Goal: Use online tool/utility: Use online tool/utility

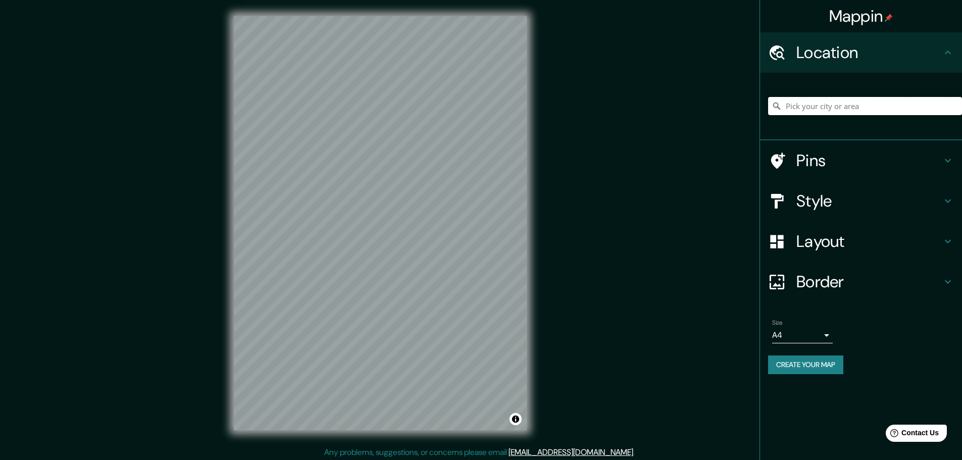
click at [806, 104] on input "Pick your city or area" at bounding box center [865, 106] width 194 height 18
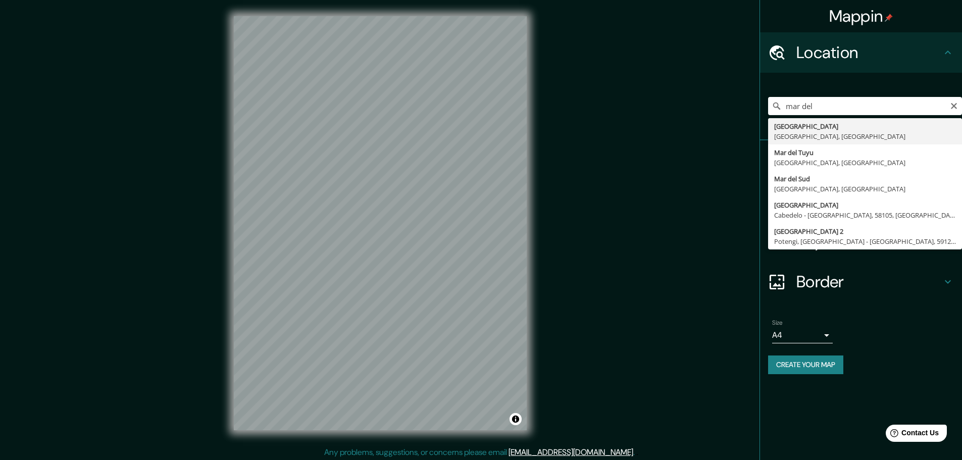
type input "[GEOGRAPHIC_DATA], [GEOGRAPHIC_DATA], [GEOGRAPHIC_DATA]"
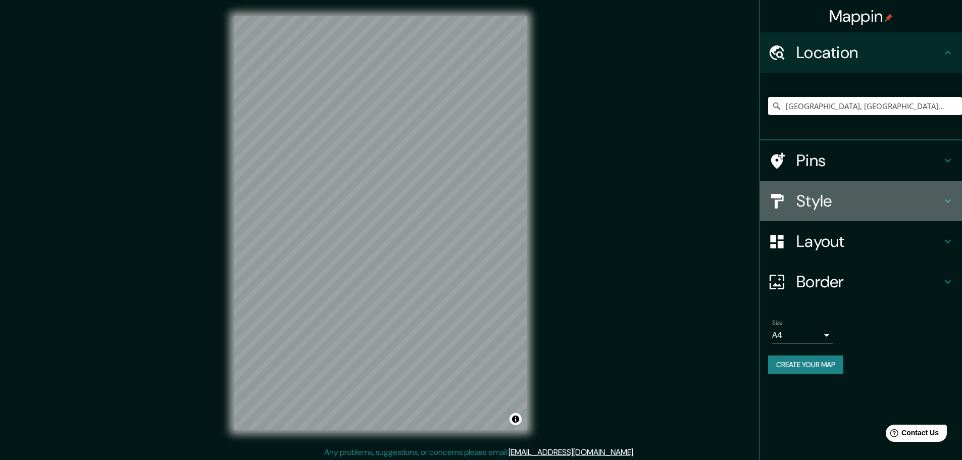
click at [947, 199] on icon at bounding box center [948, 201] width 12 height 12
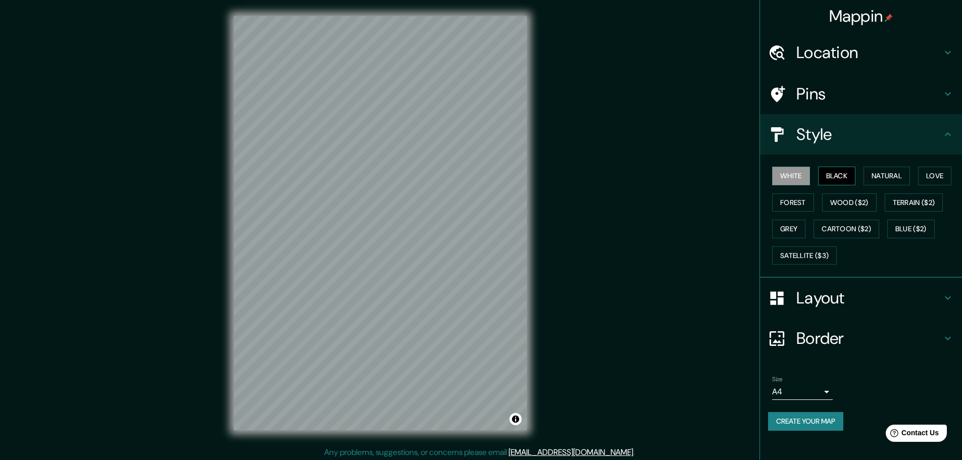
click at [829, 178] on button "Black" at bounding box center [837, 176] width 38 height 19
click at [797, 177] on button "White" at bounding box center [791, 176] width 38 height 19
click at [835, 300] on h4 "Layout" at bounding box center [868, 298] width 145 height 20
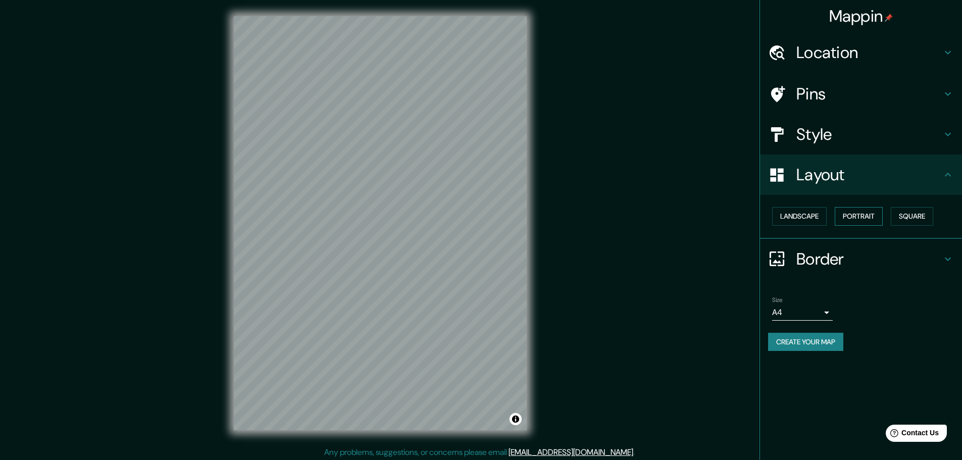
click at [858, 218] on button "Portrait" at bounding box center [859, 216] width 48 height 19
click at [804, 218] on button "Landscape" at bounding box center [799, 216] width 55 height 19
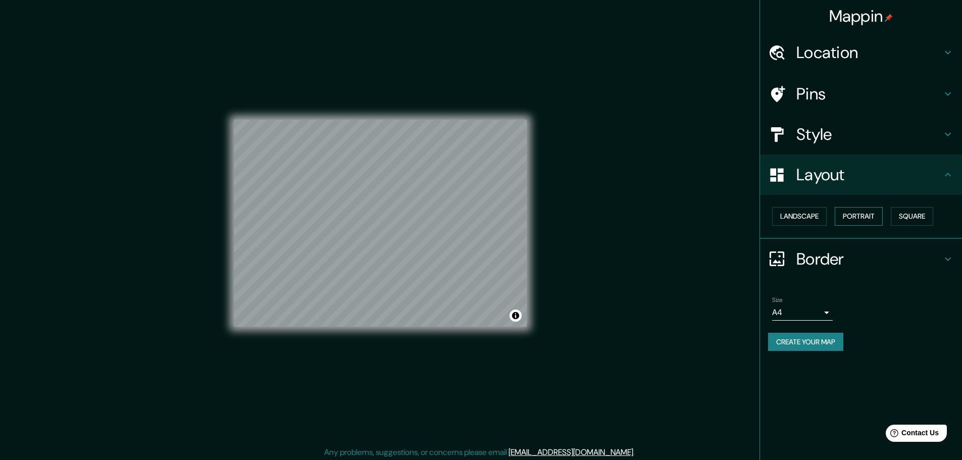
click at [850, 218] on button "Portrait" at bounding box center [859, 216] width 48 height 19
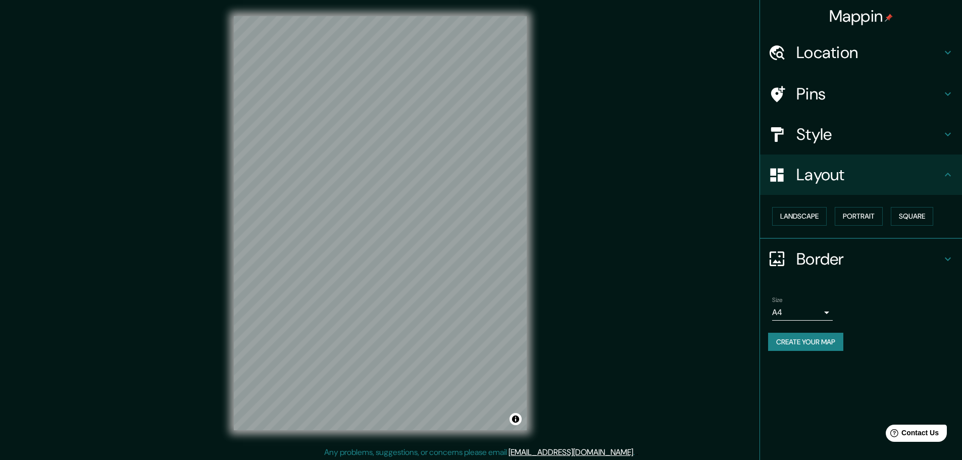
click at [957, 260] on div "Border" at bounding box center [861, 259] width 202 height 40
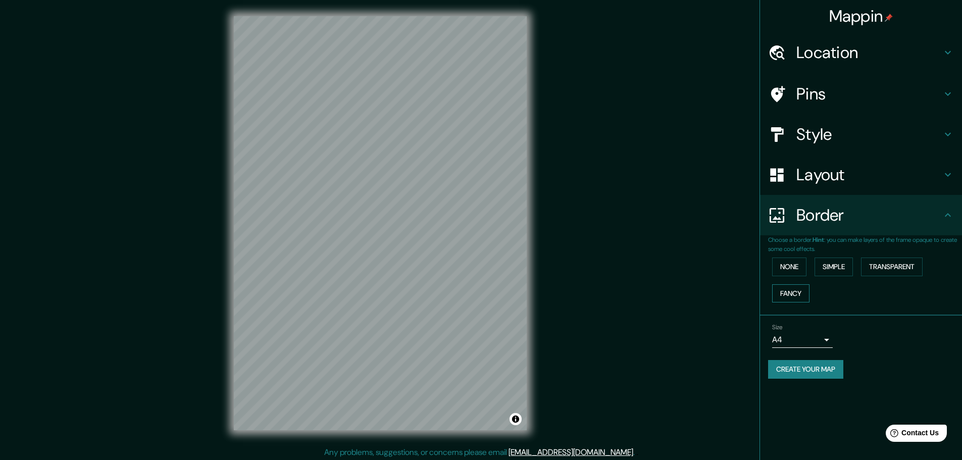
click at [787, 293] on button "Fancy" at bounding box center [790, 293] width 37 height 19
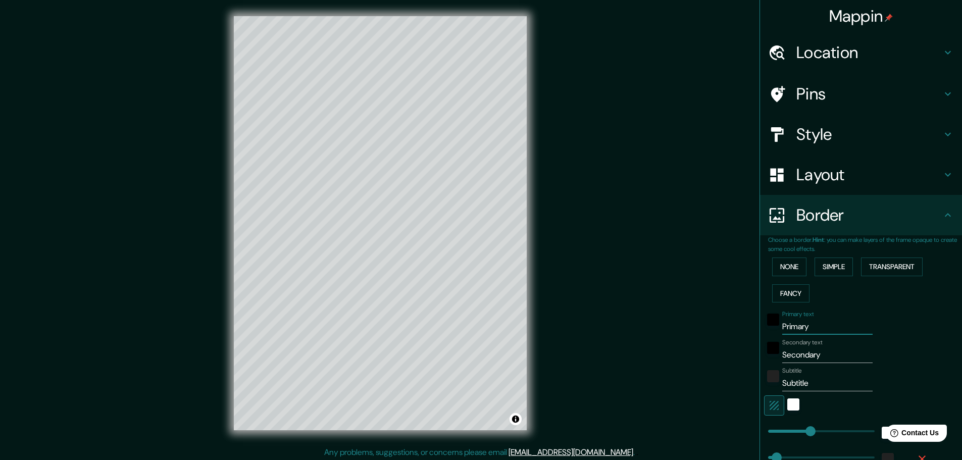
drag, startPoint x: 809, startPoint y: 326, endPoint x: 754, endPoint y: 326, distance: 55.5
click at [760, 326] on div "Choose a border. Hint : you can make layers of the frame opaque to create some …" at bounding box center [861, 393] width 202 height 317
type input "M"
type input "46"
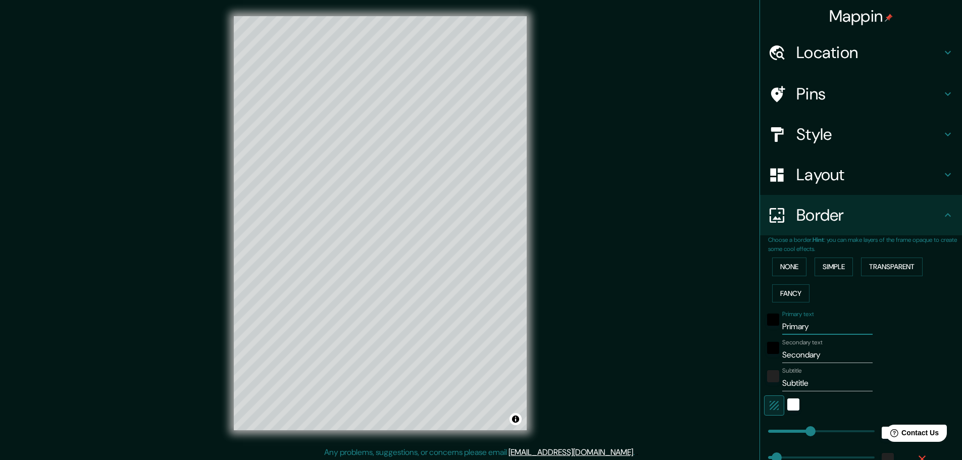
type input "23"
type input "Ma"
type input "46"
type input "23"
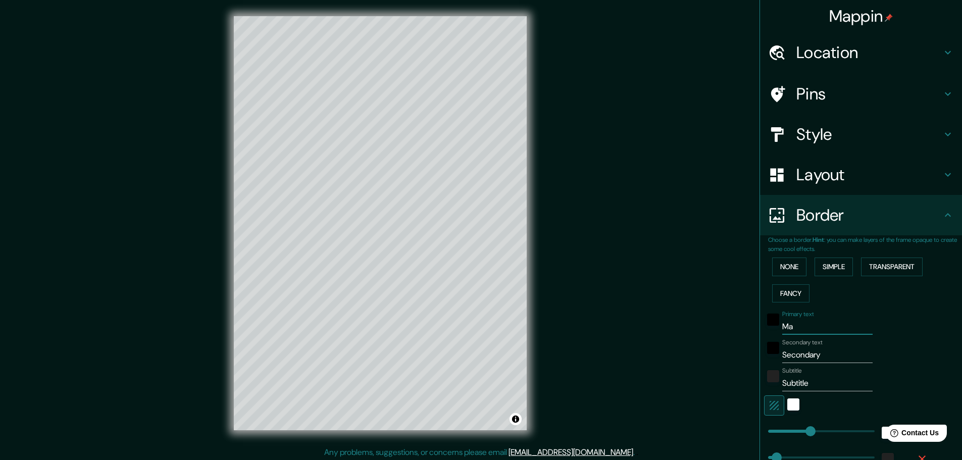
type input "Mar"
type input "46"
type input "23"
type input "Mar"
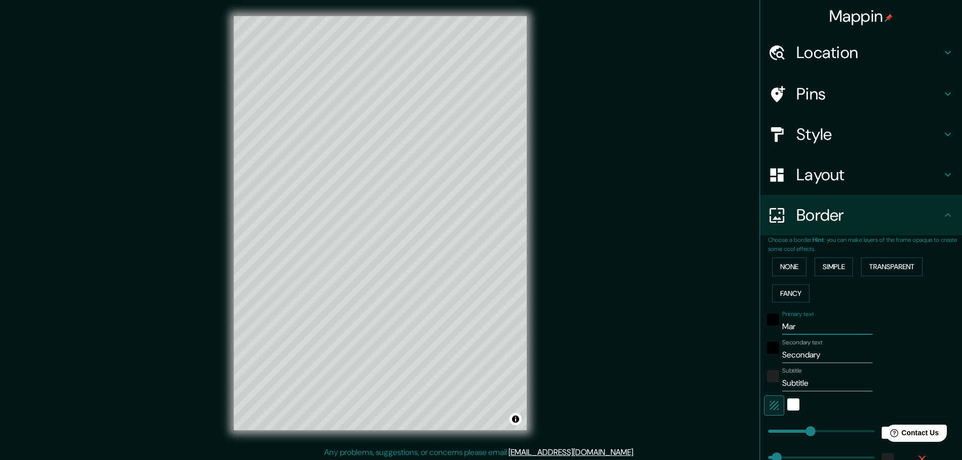
type input "46"
type input "23"
type input "Mar d"
type input "46"
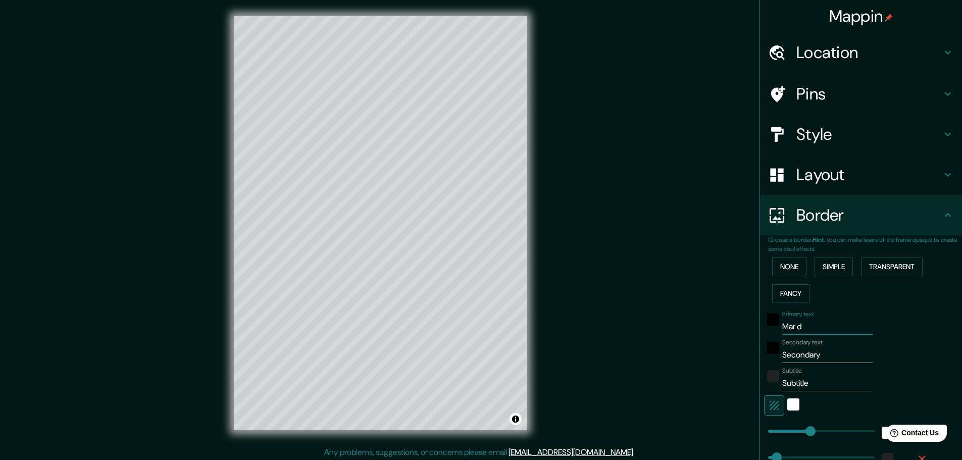
type input "46"
type input "23"
type input "Mar de"
type input "46"
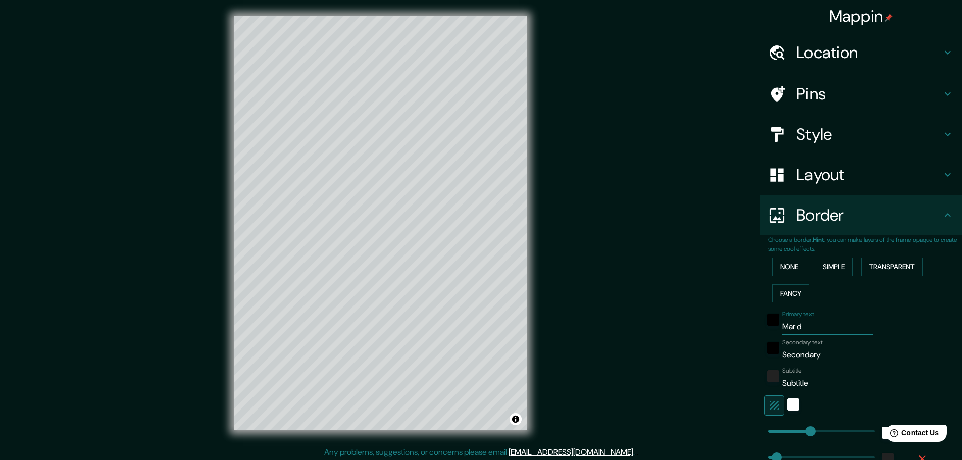
type input "23"
type input "mar del plata"
type input "46"
type input "23"
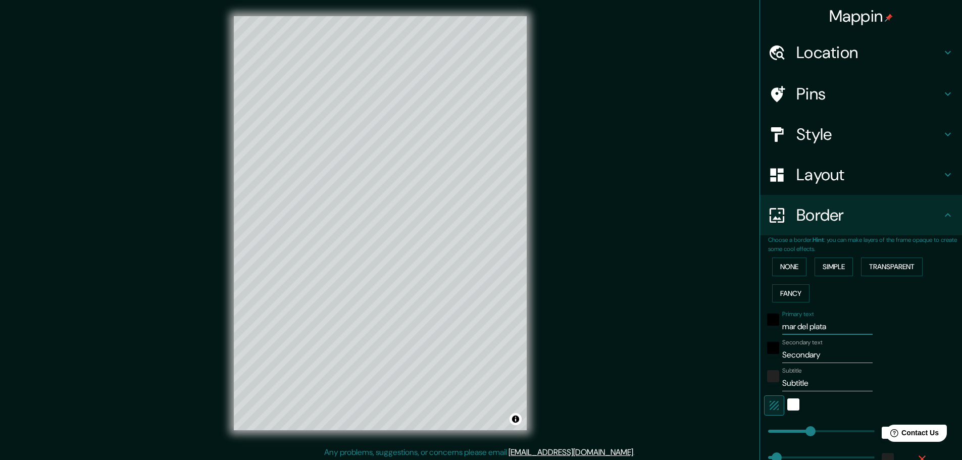
click at [799, 357] on input "Secondary" at bounding box center [827, 355] width 90 height 16
drag, startPoint x: 822, startPoint y: 354, endPoint x: 749, endPoint y: 355, distance: 72.7
click at [749, 355] on div "Mappin Location [GEOGRAPHIC_DATA], [GEOGRAPHIC_DATA], [GEOGRAPHIC_DATA] Pins St…" at bounding box center [481, 231] width 962 height 463
type input "M"
type input "46"
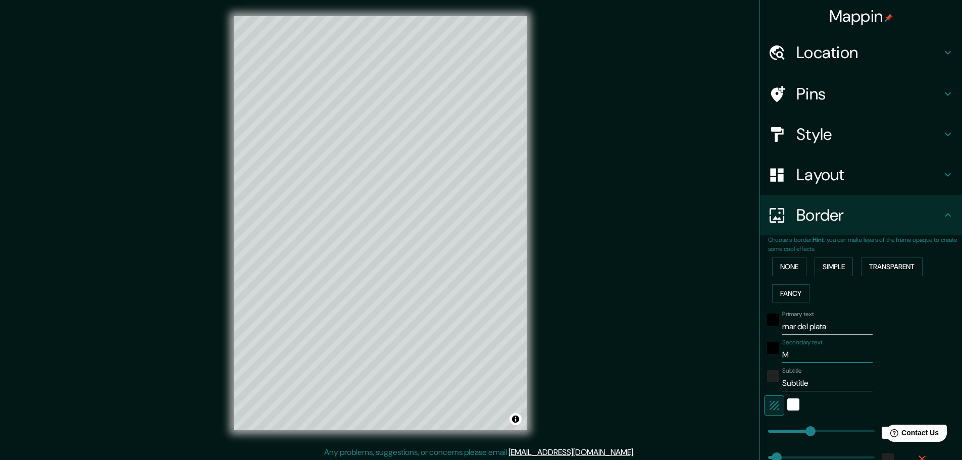
type input "46"
type input "23"
type input "Mi"
type input "46"
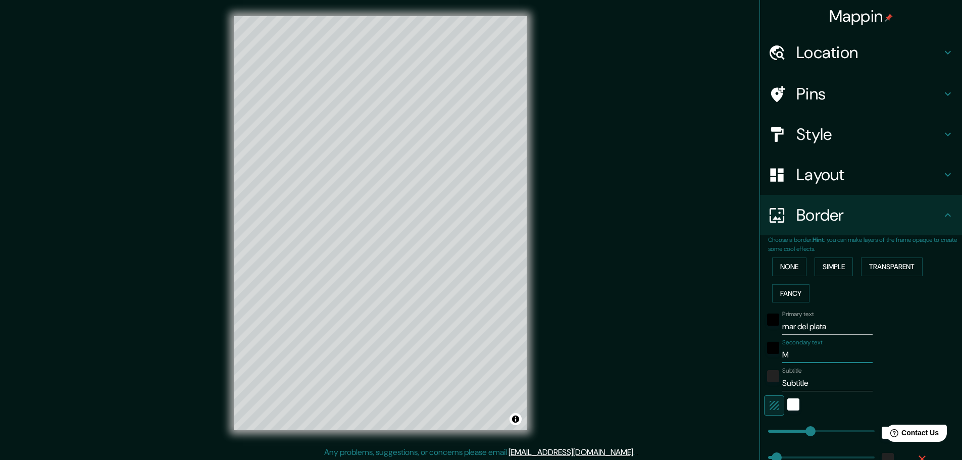
type input "23"
type input "Mi"
type input "46"
type input "23"
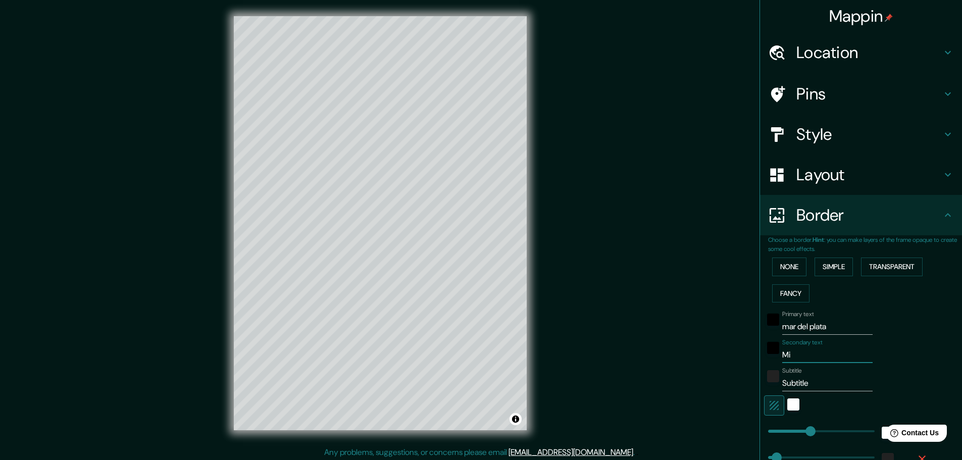
type input "Mi c"
type input "46"
type input "23"
type input "Mi ci"
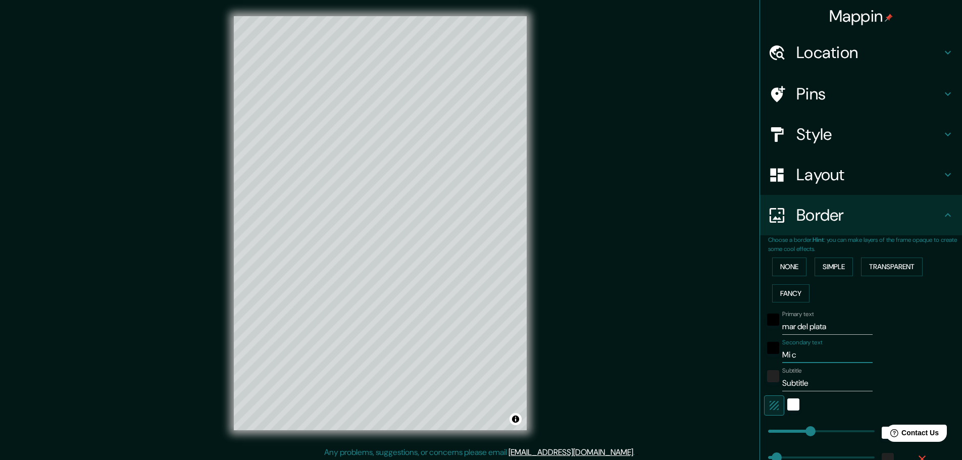
type input "46"
type input "23"
type input "Mi ciu"
type input "46"
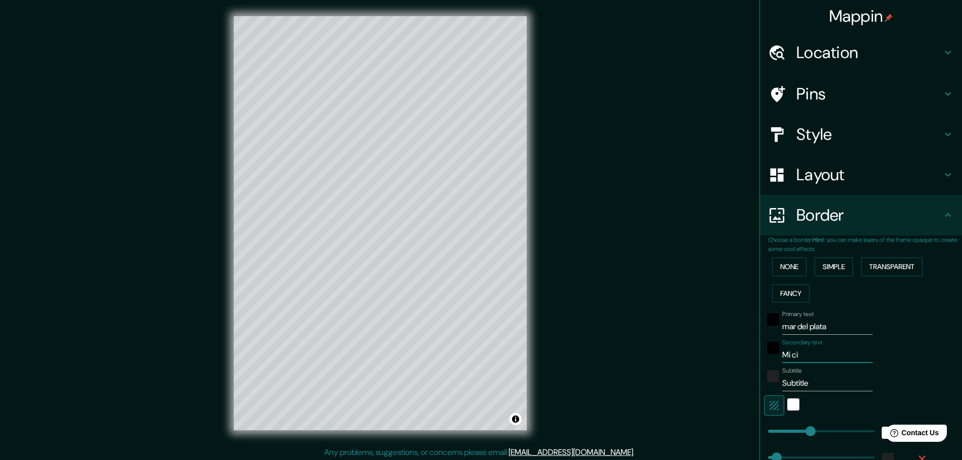
type input "46"
type input "23"
type input "Mi ciud"
type input "46"
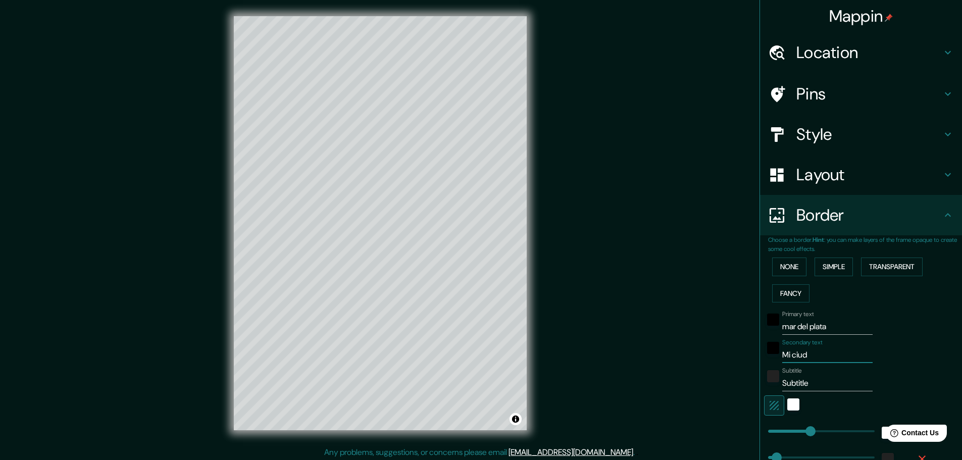
type input "23"
type input "Mi ciuda"
type input "46"
type input "23"
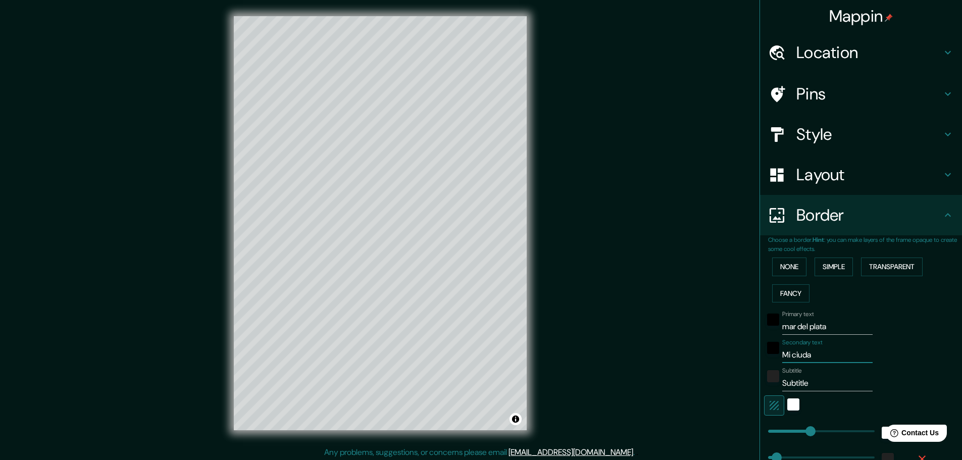
type input "Mi ciudad"
type input "46"
type input "23"
type input "Mi ciudad"
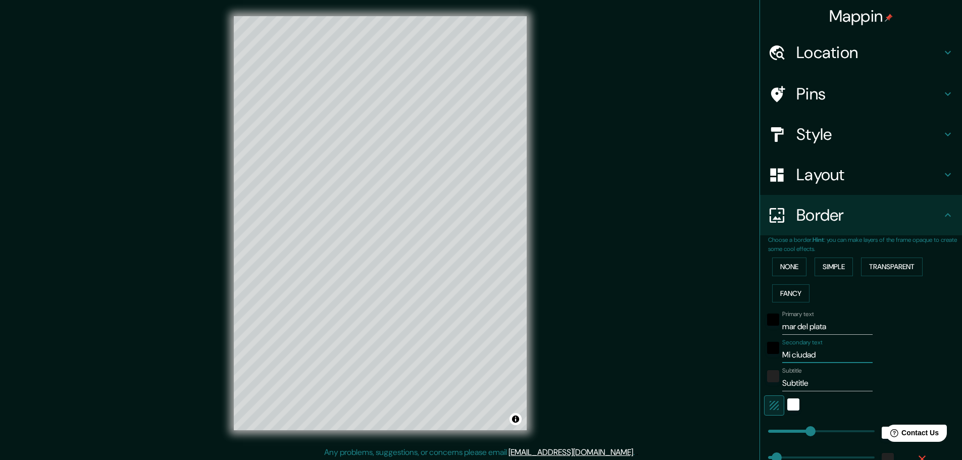
click at [795, 382] on input "Subtitle" at bounding box center [827, 383] width 90 height 16
type input "Subti2tle"
type input "46"
type input "23"
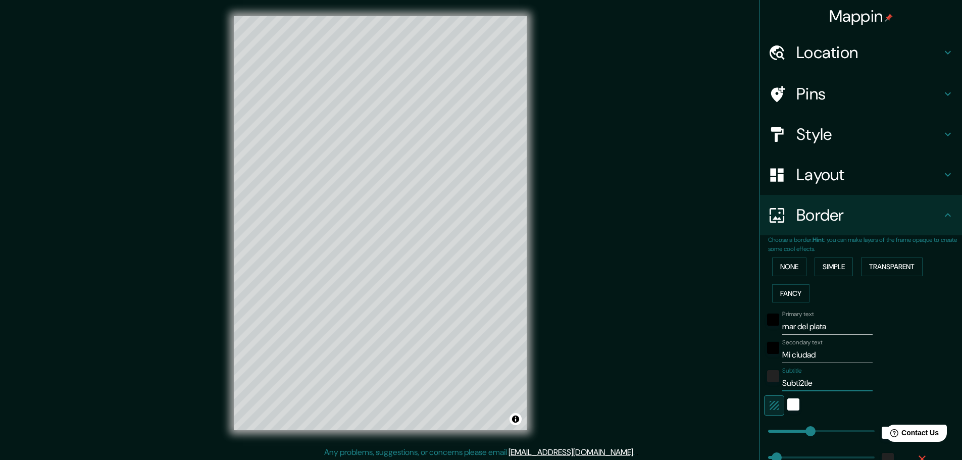
type input "Subti20tle"
type input "46"
type input "23"
type input "Subti202tle"
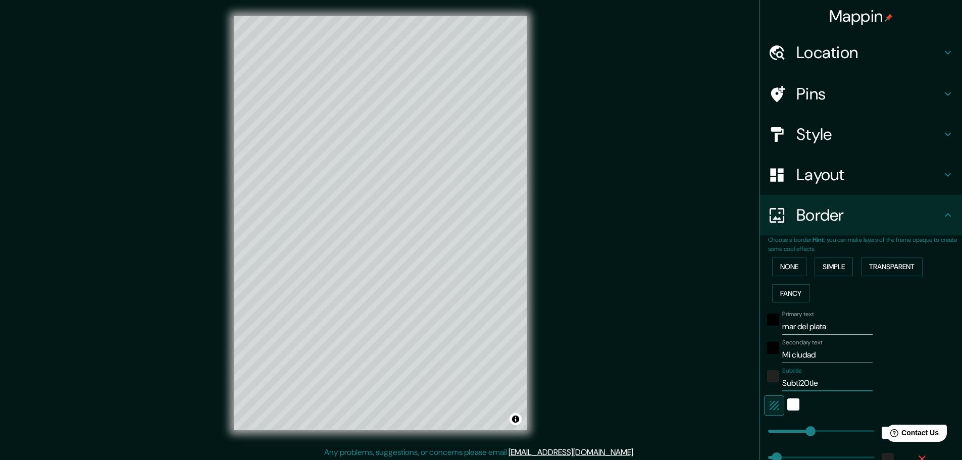
type input "46"
type input "23"
type input "Subti2025tle"
type input "46"
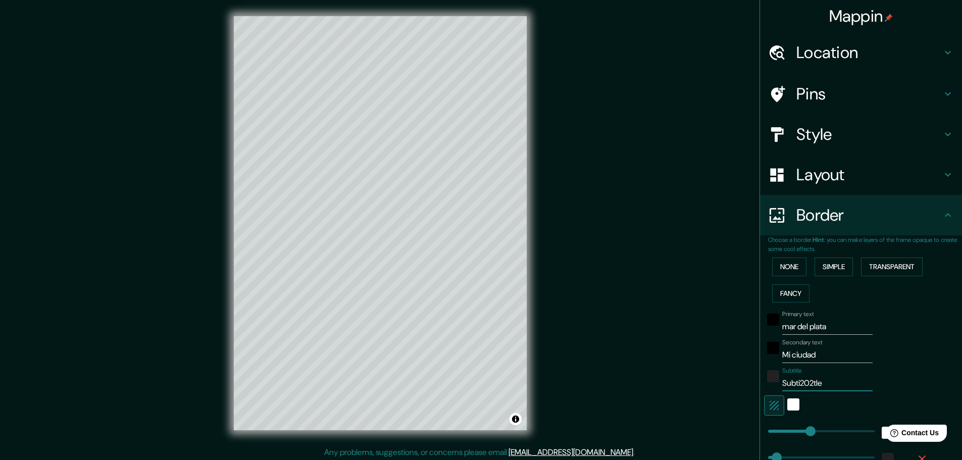
type input "46"
type input "23"
drag, startPoint x: 837, startPoint y: 381, endPoint x: 705, endPoint y: 381, distance: 131.3
click at [706, 381] on div "Mappin Location [GEOGRAPHIC_DATA], [GEOGRAPHIC_DATA], [GEOGRAPHIC_DATA] Pins St…" at bounding box center [481, 231] width 962 height 463
type input "2"
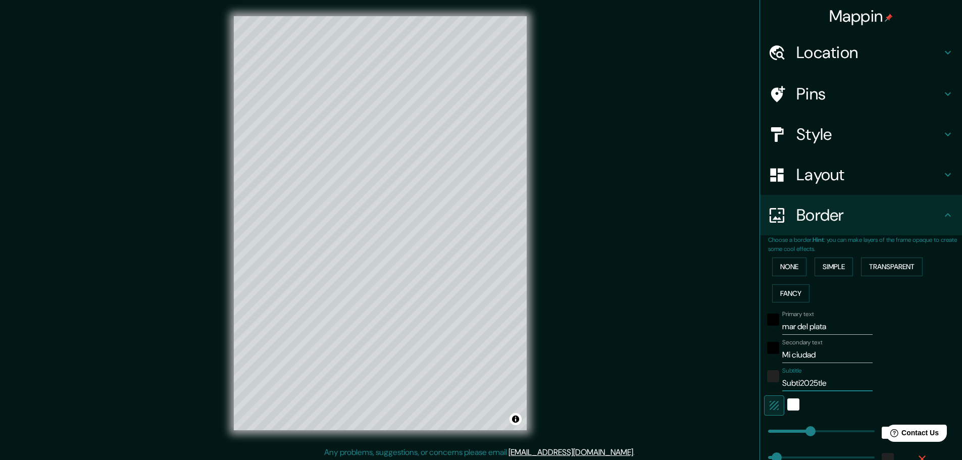
type input "46"
type input "23"
type input "20"
type input "46"
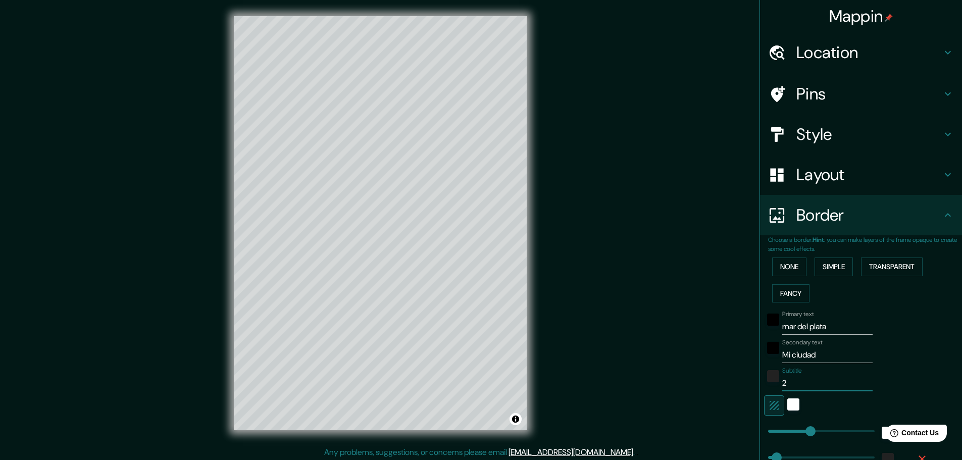
type input "46"
type input "23"
type input "202"
type input "46"
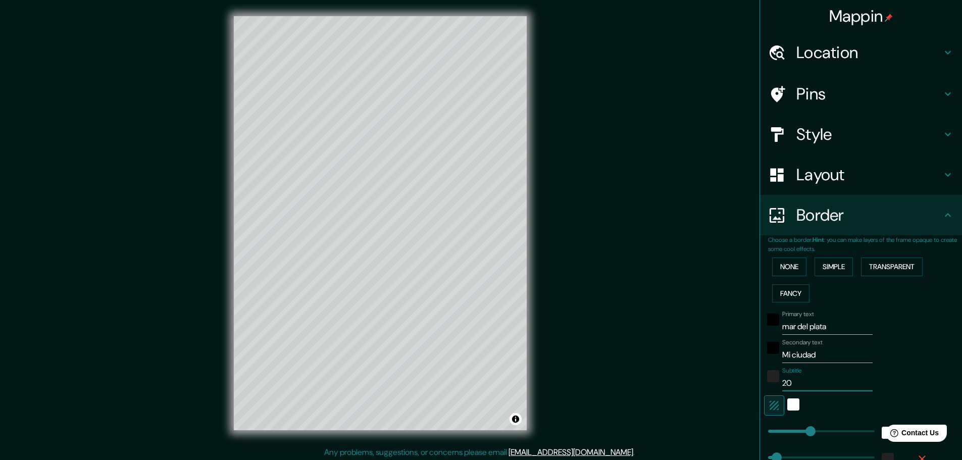
type input "23"
type input "2025"
type input "46"
type input "23"
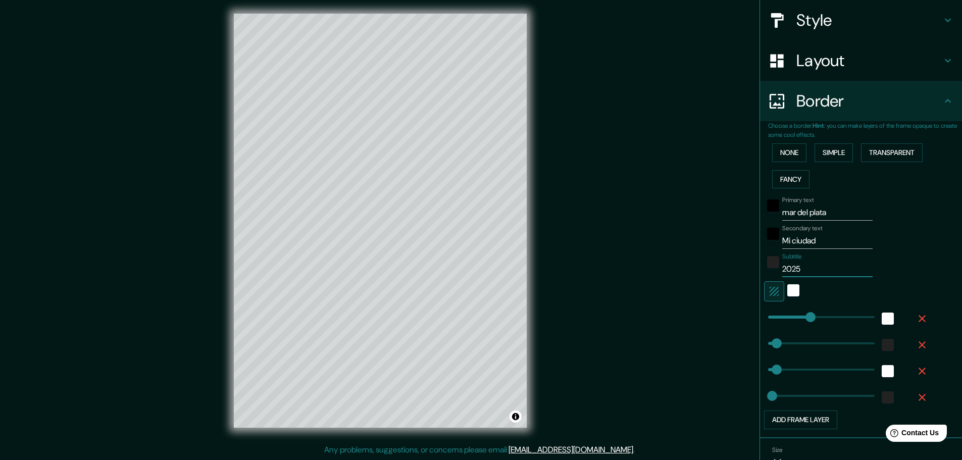
scroll to position [167, 0]
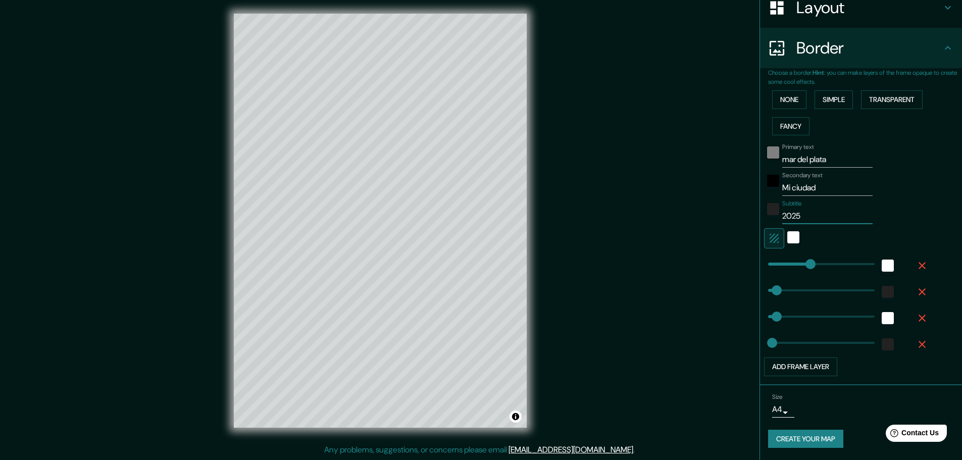
type input "2025"
click at [767, 150] on div "black" at bounding box center [773, 152] width 12 height 12
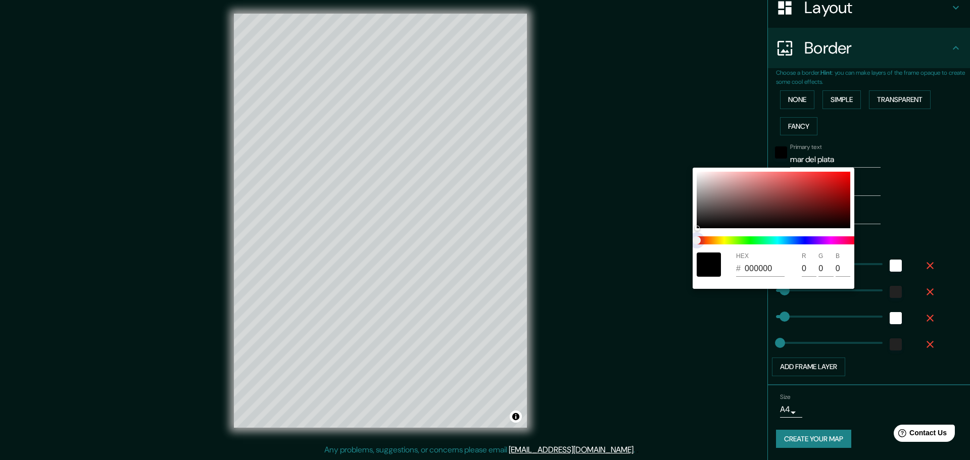
type input "46"
type input "23"
click at [789, 242] on span at bounding box center [777, 240] width 162 height 8
type input "46"
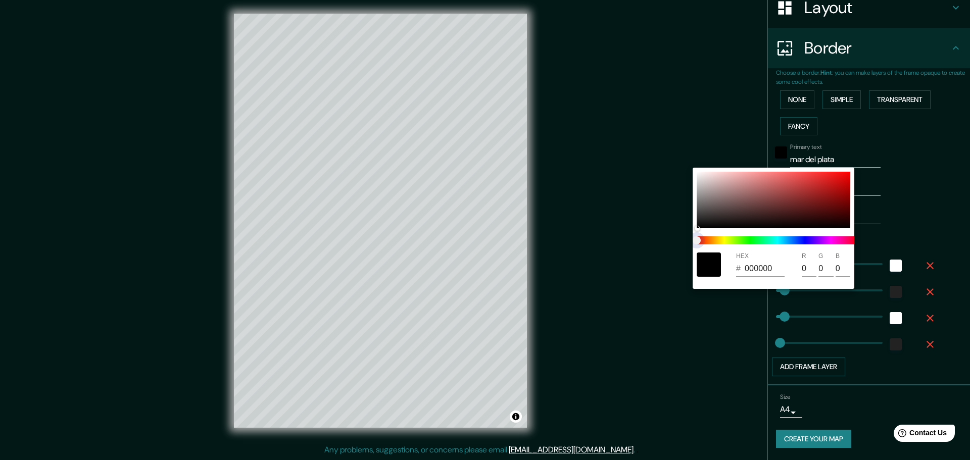
type input "46"
type input "23"
click at [785, 241] on span at bounding box center [777, 240] width 162 height 8
type input "46"
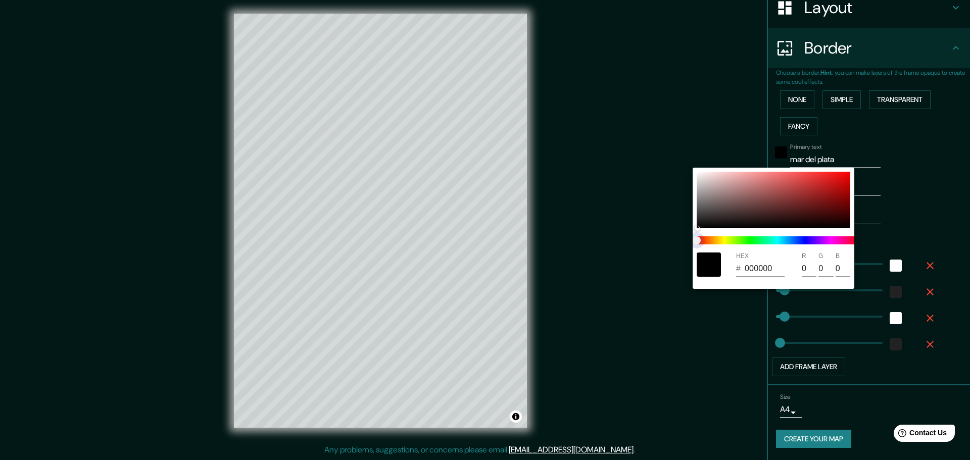
type input "23"
click at [790, 241] on span at bounding box center [777, 240] width 162 height 8
click at [794, 214] on div at bounding box center [773, 200] width 154 height 57
type input "46"
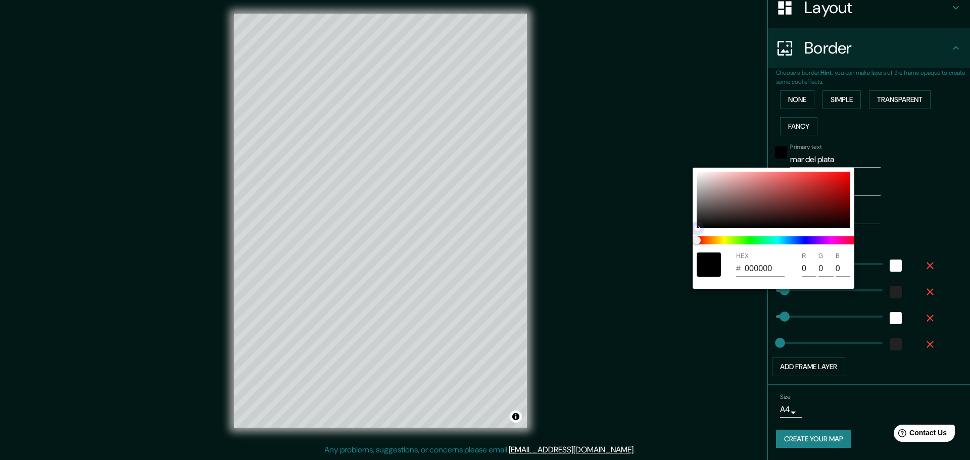
type input "23"
type input "3E1616"
type input "62"
type input "22"
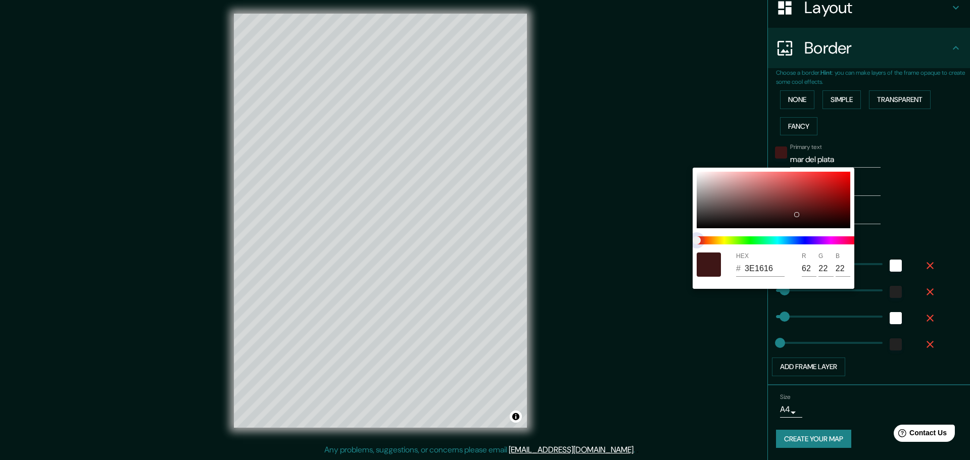
type input "46"
type input "23"
type input "152A3D"
type input "21"
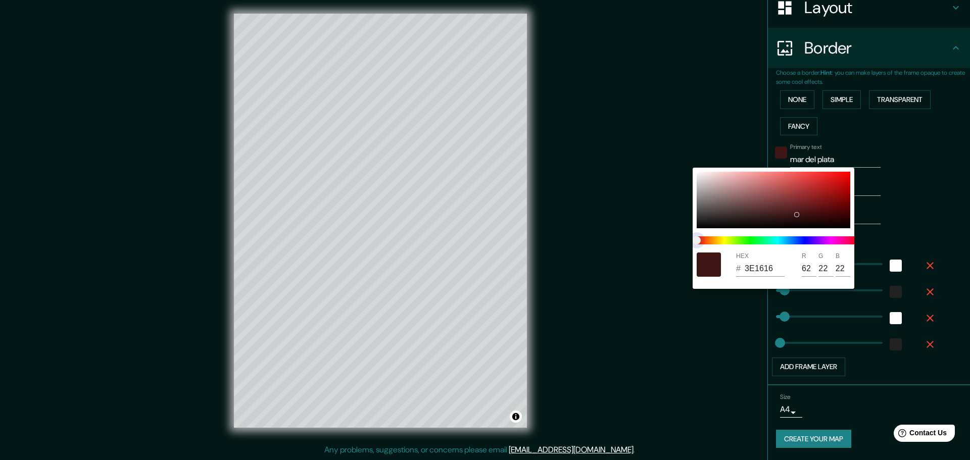
type input "42"
type input "61"
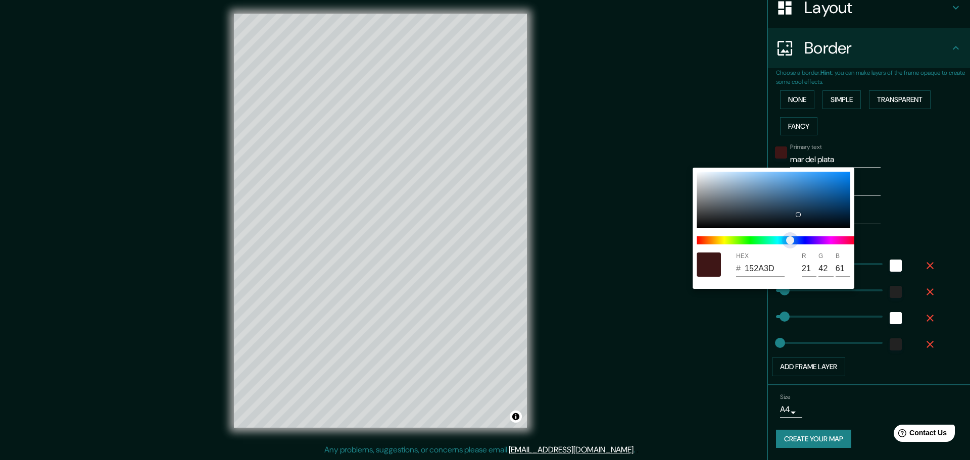
click at [790, 239] on span at bounding box center [777, 240] width 162 height 8
click at [804, 203] on div at bounding box center [773, 200] width 154 height 57
type input "46"
type input "23"
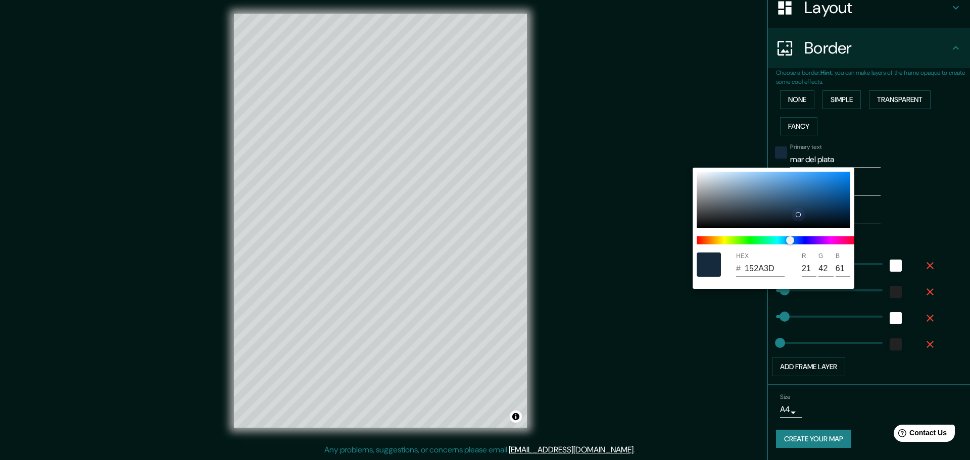
type input "214C71"
type input "33"
type input "76"
type input "113"
type input "46"
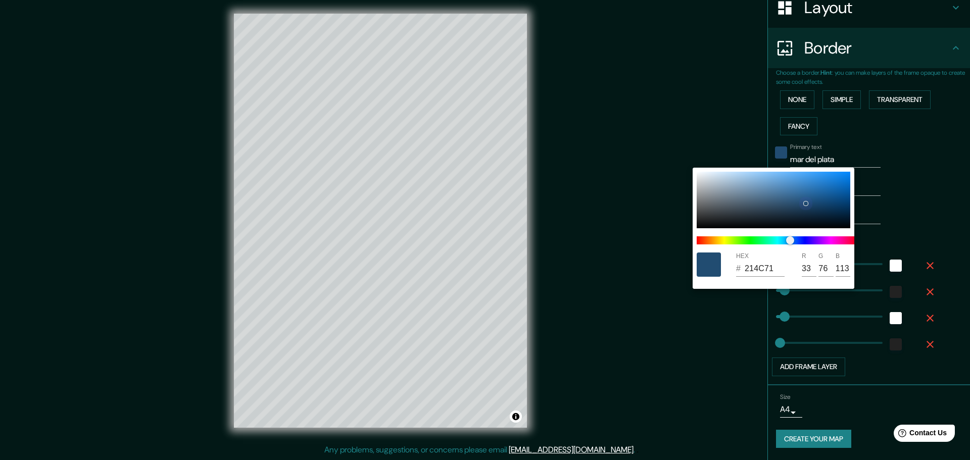
type input "46"
type input "23"
type input "265E8E"
type input "38"
type input "94"
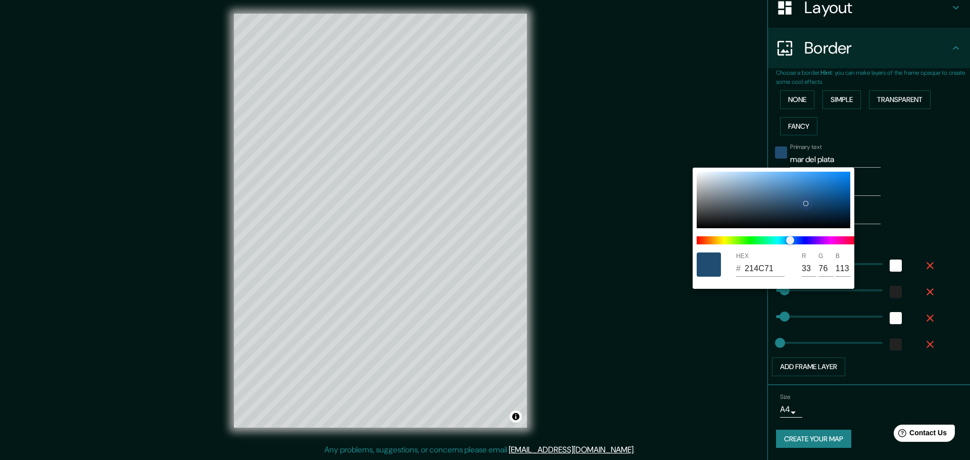
type input "142"
drag, startPoint x: 806, startPoint y: 203, endPoint x: 809, endPoint y: 196, distance: 7.0
click at [809, 196] on div at bounding box center [808, 197] width 4 height 4
type input "46"
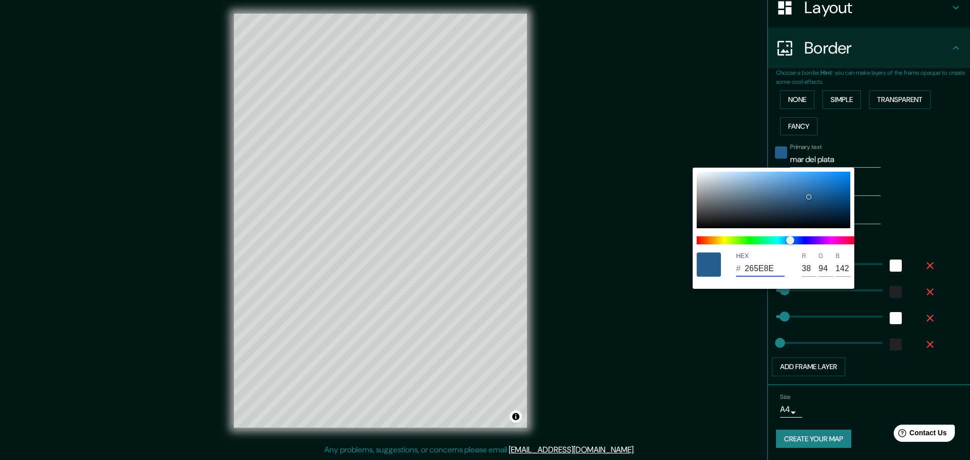
drag, startPoint x: 774, startPoint y: 266, endPoint x: 742, endPoint y: 269, distance: 31.4
click at [742, 269] on div "# 265E8E" at bounding box center [760, 269] width 48 height 16
click at [687, 346] on div at bounding box center [485, 230] width 970 height 460
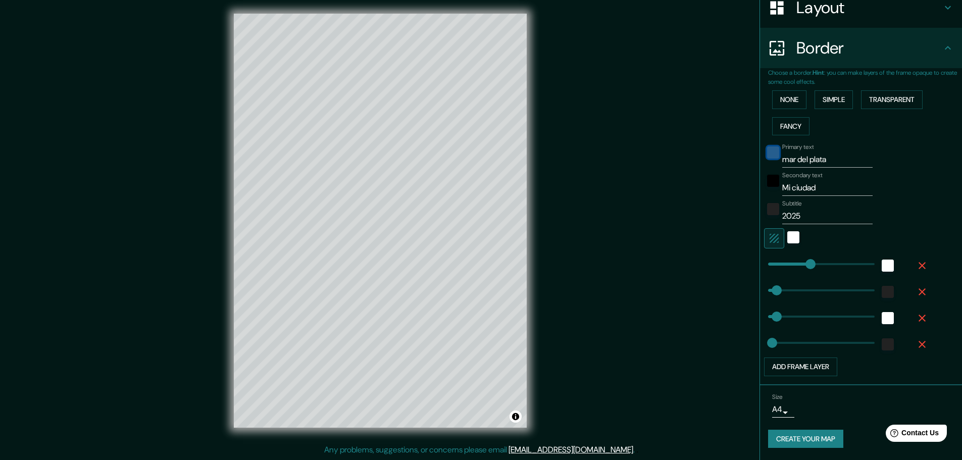
type input "23"
type input "46"
click at [767, 212] on div "color-222222" at bounding box center [773, 209] width 12 height 12
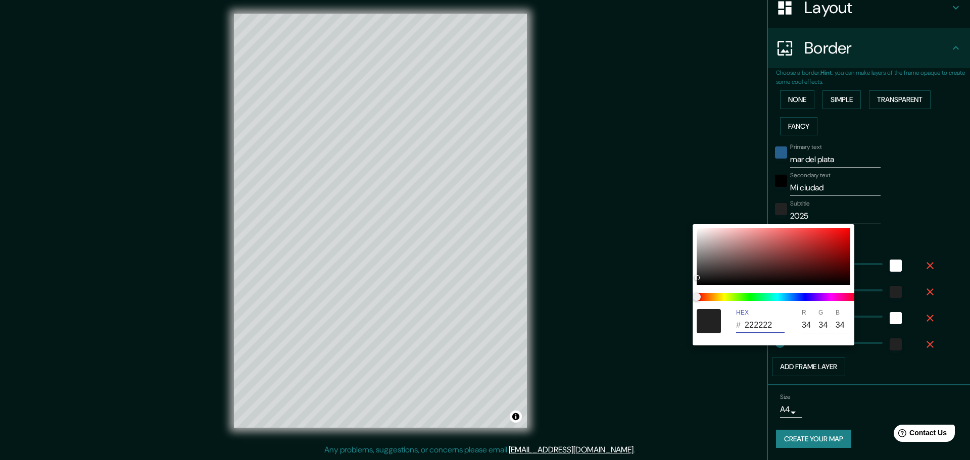
drag, startPoint x: 776, startPoint y: 325, endPoint x: 719, endPoint y: 326, distance: 57.6
click at [719, 326] on div "HEX # 222222 R 34 G 34 B 34" at bounding box center [773, 321] width 162 height 32
paste input "65E8E"
type input "46"
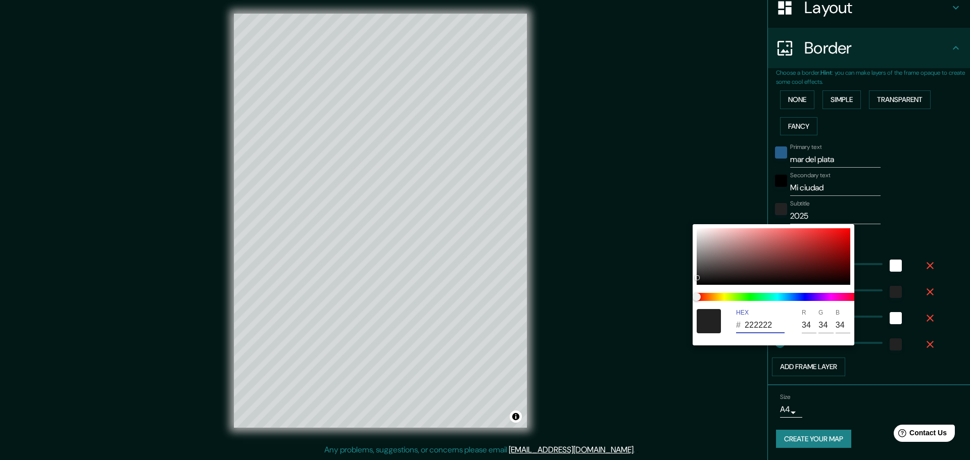
type input "23"
type input "265E8E"
type input "38"
type input "94"
type input "142"
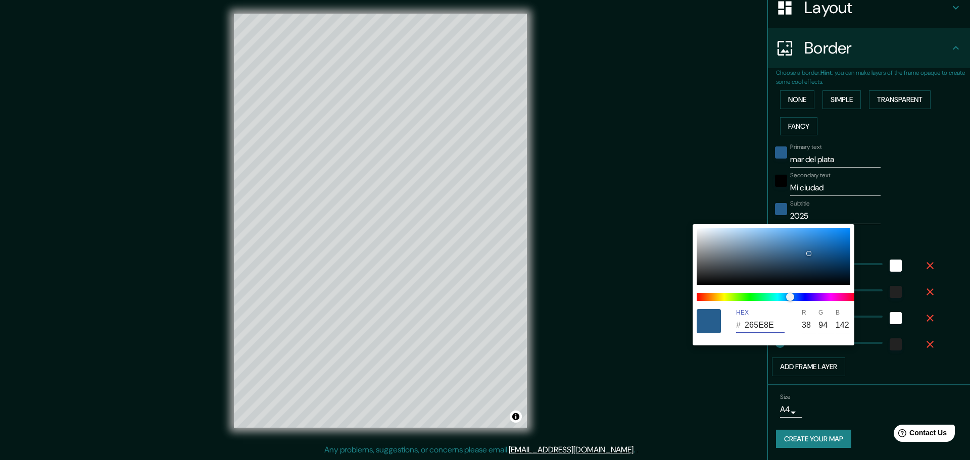
type input "265E8E"
click at [622, 300] on div at bounding box center [485, 230] width 970 height 460
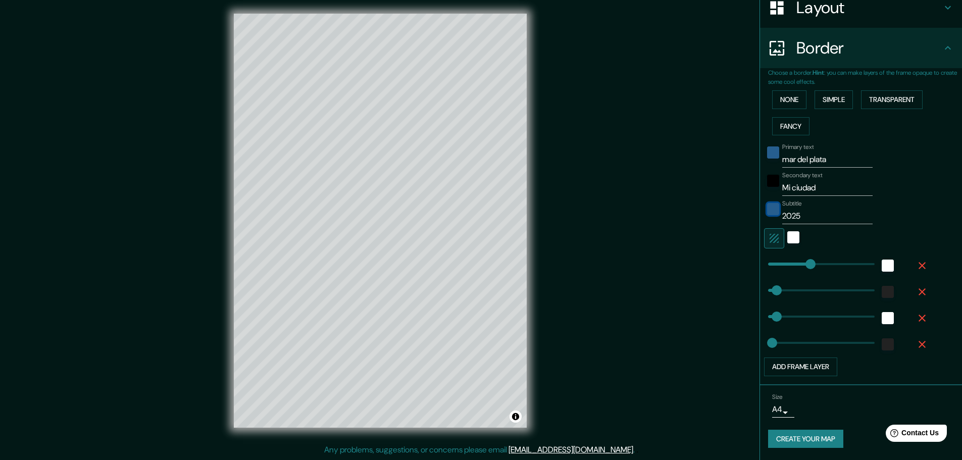
type input "46"
click at [882, 295] on div "color-222222" at bounding box center [888, 292] width 12 height 12
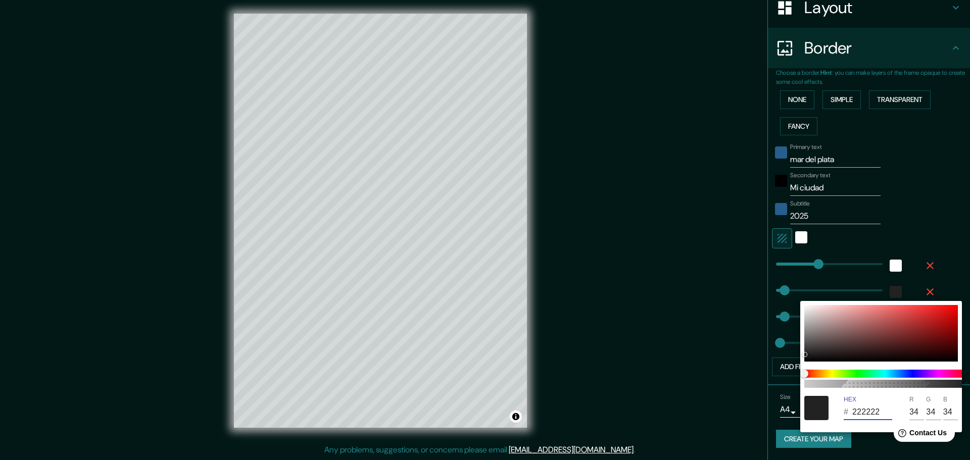
drag, startPoint x: 878, startPoint y: 411, endPoint x: 833, endPoint y: 411, distance: 44.9
click at [833, 411] on div "HEX # 222222 R 34 G 34 B 34" at bounding box center [881, 408] width 162 height 32
paste input "65E8E"
type input "46"
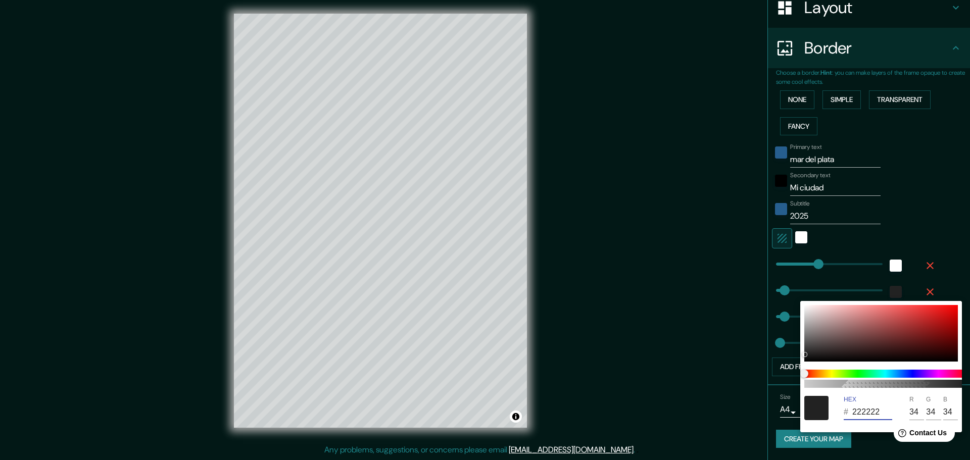
type input "23"
type input "265E8E"
type input "38"
type input "94"
type input "142"
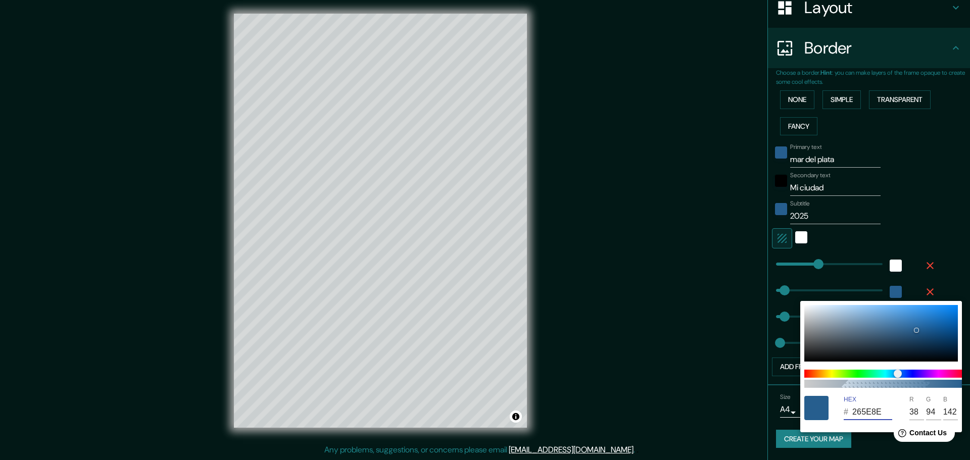
type input "265E8E"
click at [682, 346] on div at bounding box center [485, 230] width 970 height 460
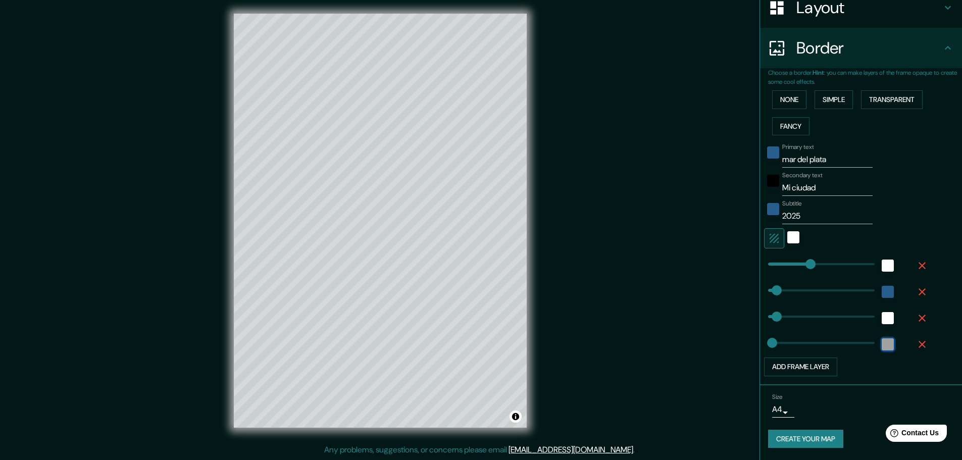
click at [882, 345] on div "color-222222" at bounding box center [888, 344] width 12 height 12
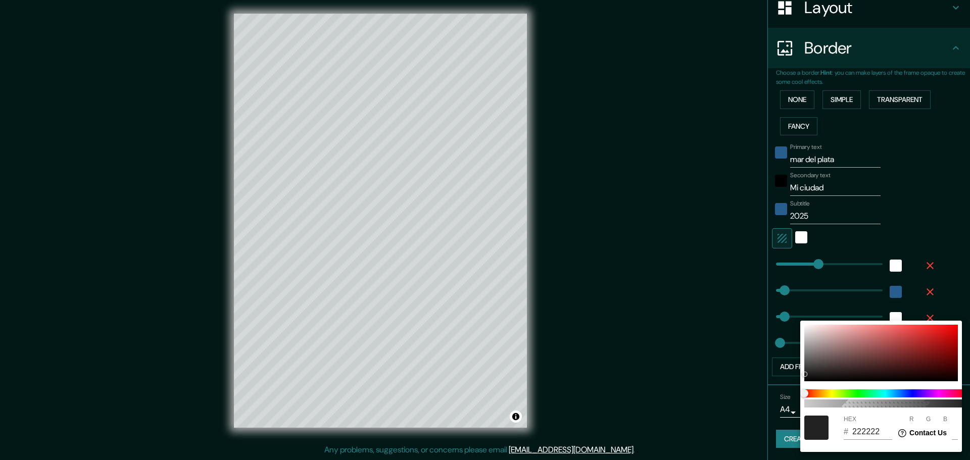
click at [881, 431] on html "Help Contact Us" at bounding box center [919, 431] width 79 height 21
drag, startPoint x: 879, startPoint y: 432, endPoint x: 811, endPoint y: 427, distance: 67.9
click at [811, 427] on div "HEX # 222222 R 34 G 34 B 34" at bounding box center [881, 428] width 162 height 32
paste input "65E8E"
type input "46"
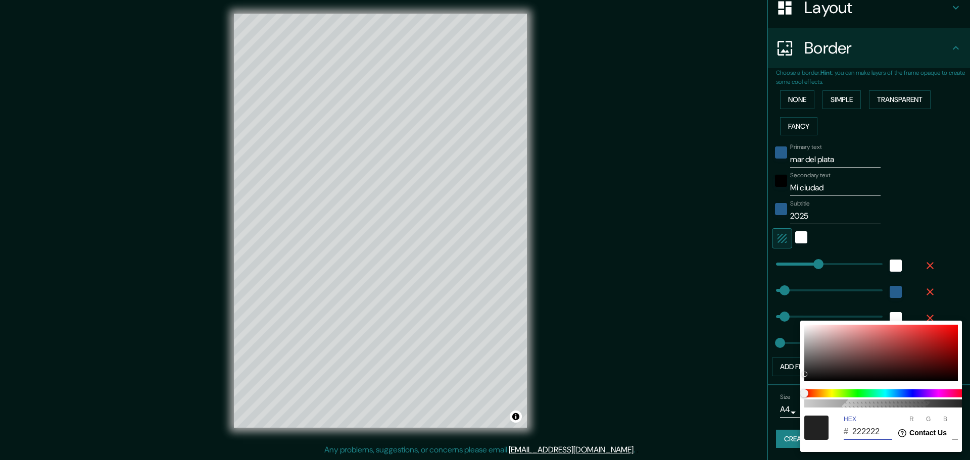
type input "46"
type input "23"
type input "265E8E"
type input "38"
type input "94"
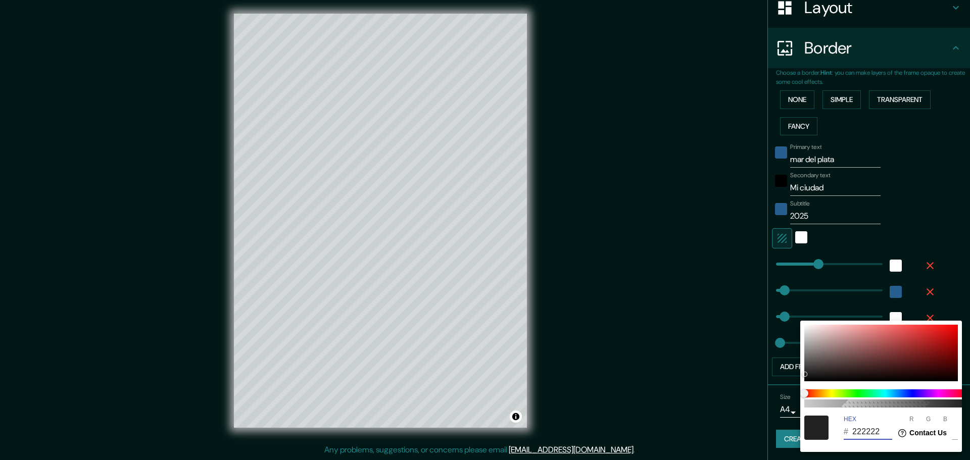
type input "142"
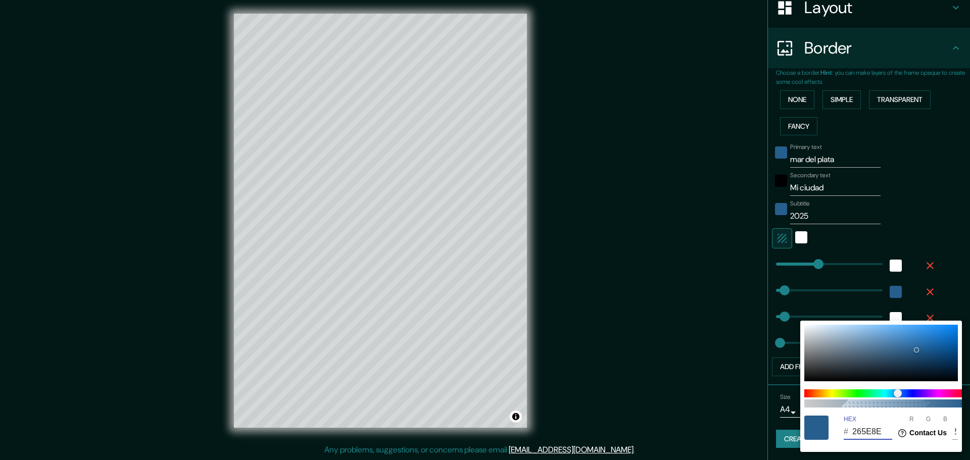
type input "265E8E"
click at [686, 328] on div at bounding box center [485, 230] width 970 height 460
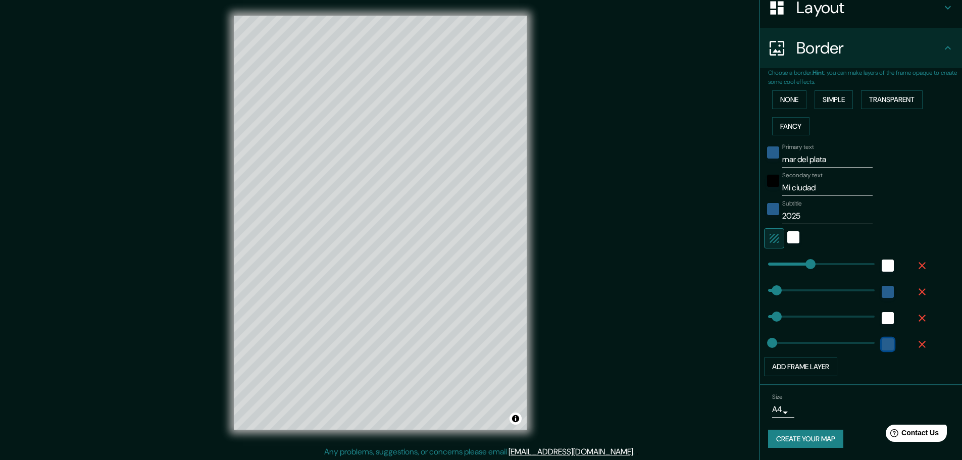
scroll to position [0, 0]
click at [785, 439] on button "Create your map" at bounding box center [805, 439] width 75 height 19
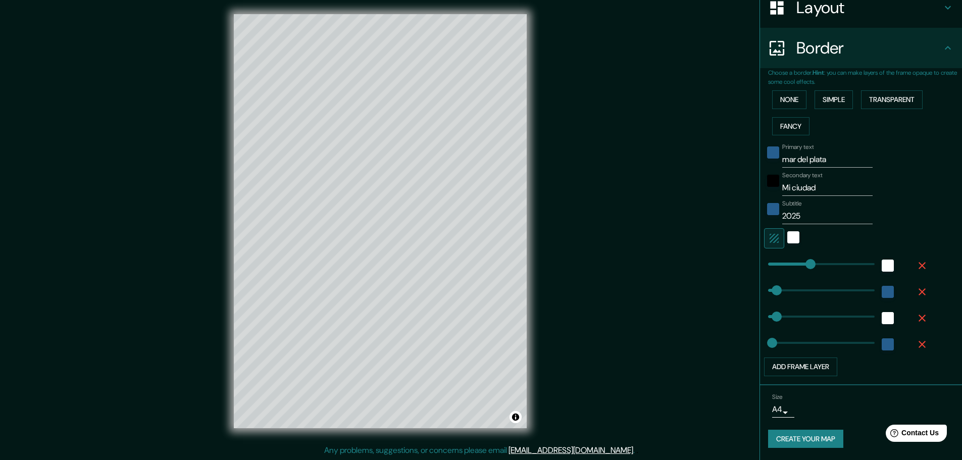
scroll to position [3, 0]
click at [793, 438] on button "Create your map" at bounding box center [805, 439] width 75 height 19
type input "23"
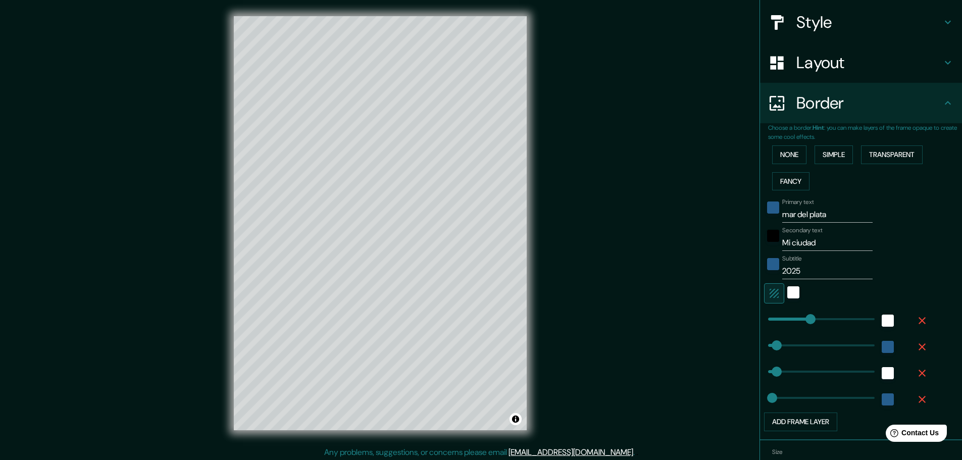
scroll to position [167, 0]
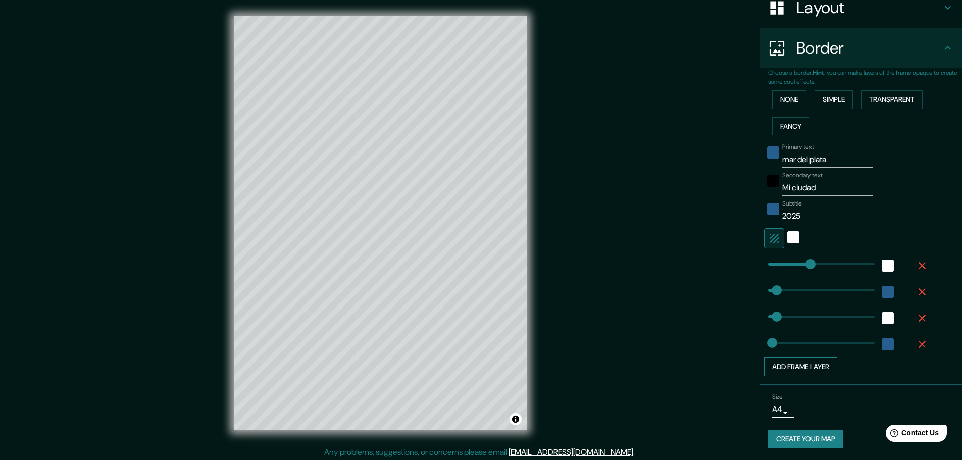
type input "46"
type input "23"
click at [799, 437] on button "Create your map" at bounding box center [805, 439] width 75 height 19
